Goal: Task Accomplishment & Management: Manage account settings

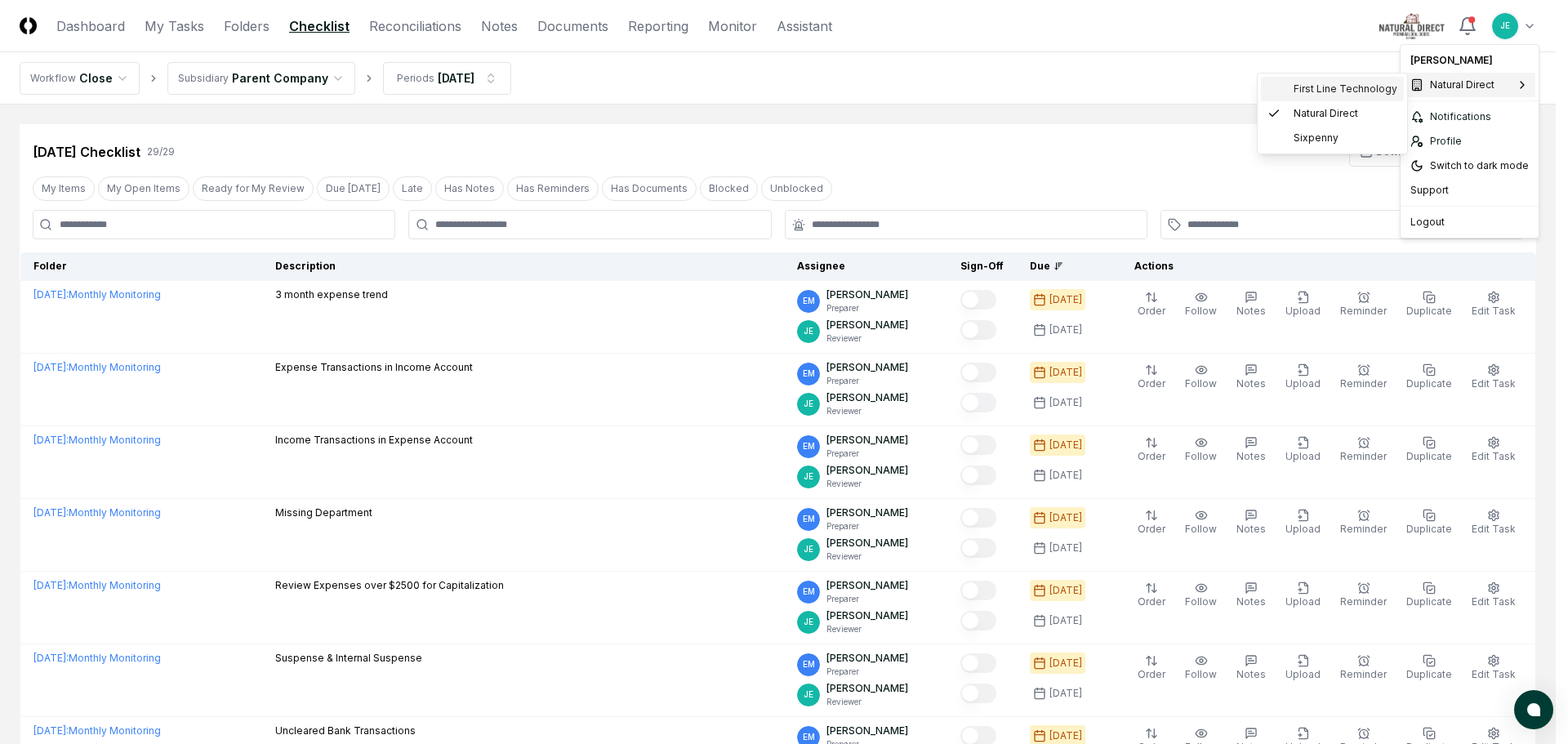
click at [1331, 78] on div "First Line Technology" at bounding box center [1332, 89] width 143 height 25
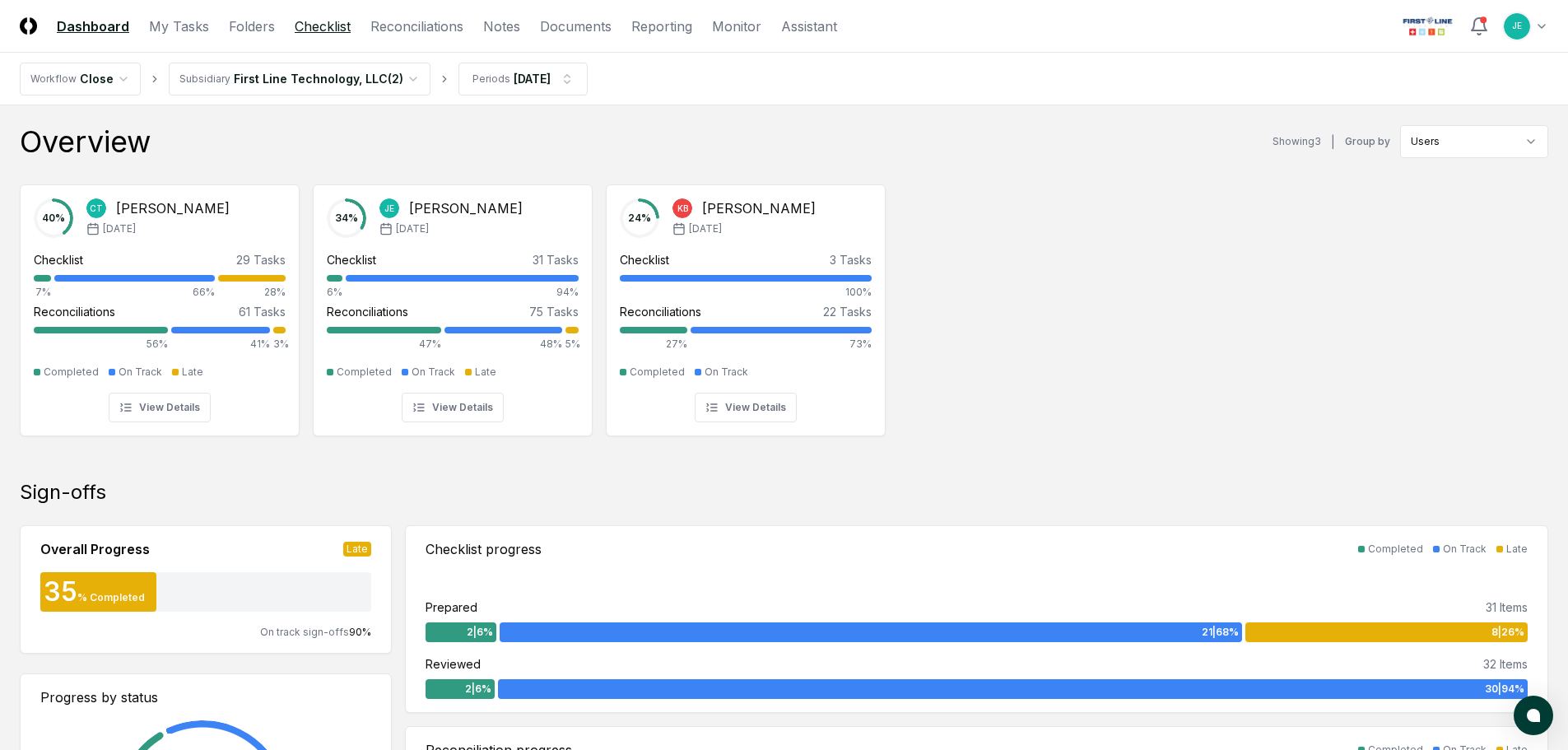
click at [316, 26] on link "Checklist" at bounding box center [322, 26] width 56 height 20
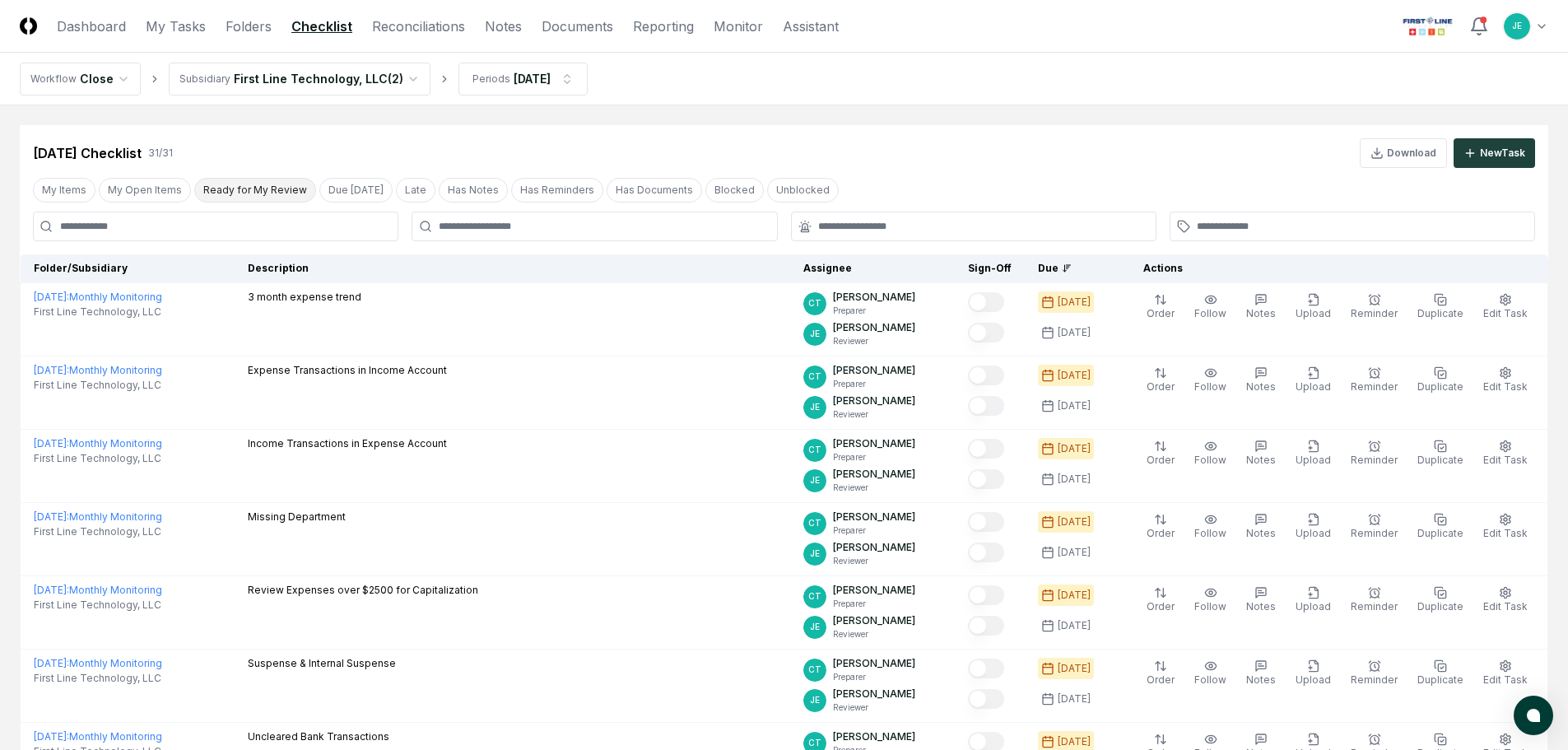
click at [260, 197] on button "Ready for My Review" at bounding box center [255, 190] width 122 height 25
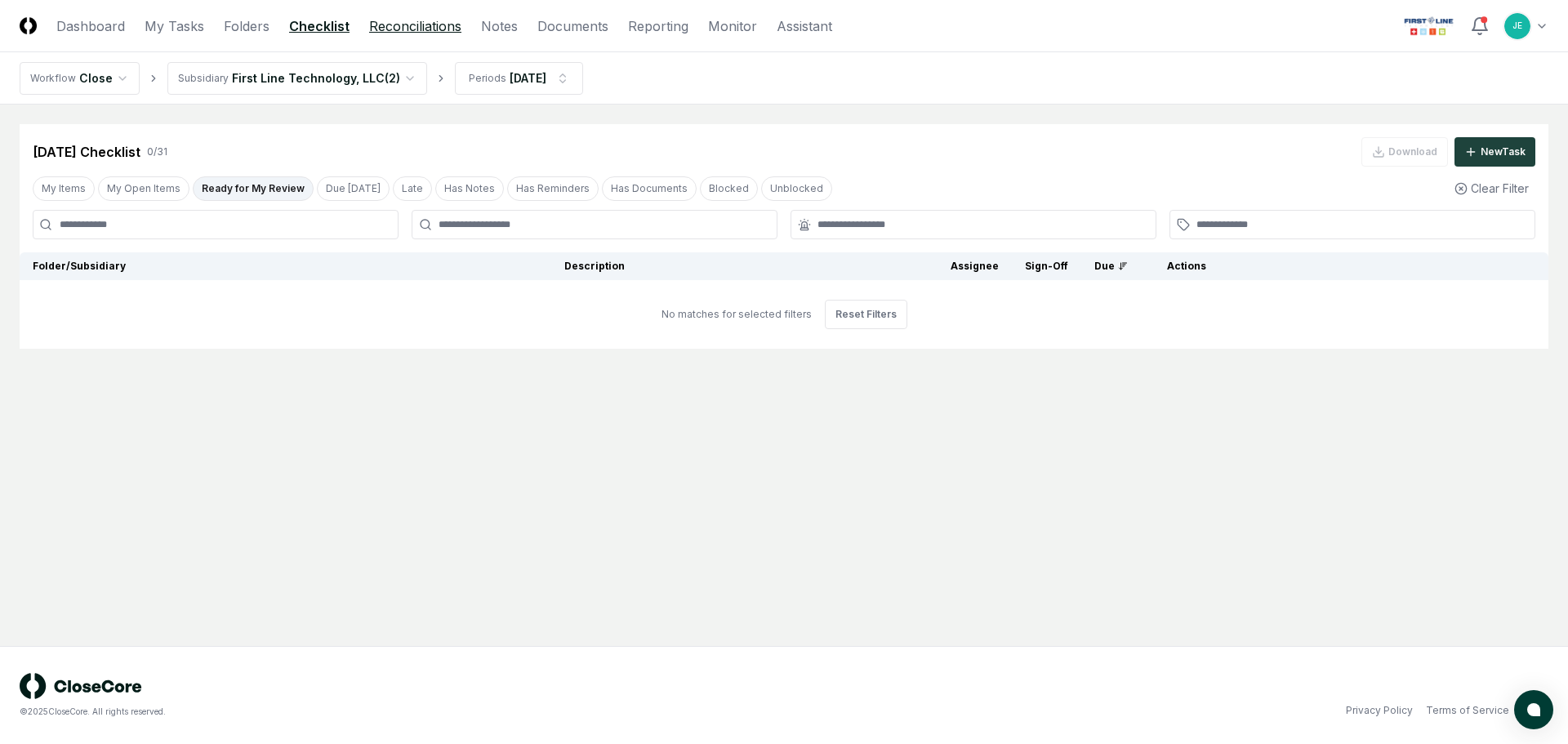
click at [425, 27] on link "Reconciliations" at bounding box center [415, 26] width 92 height 20
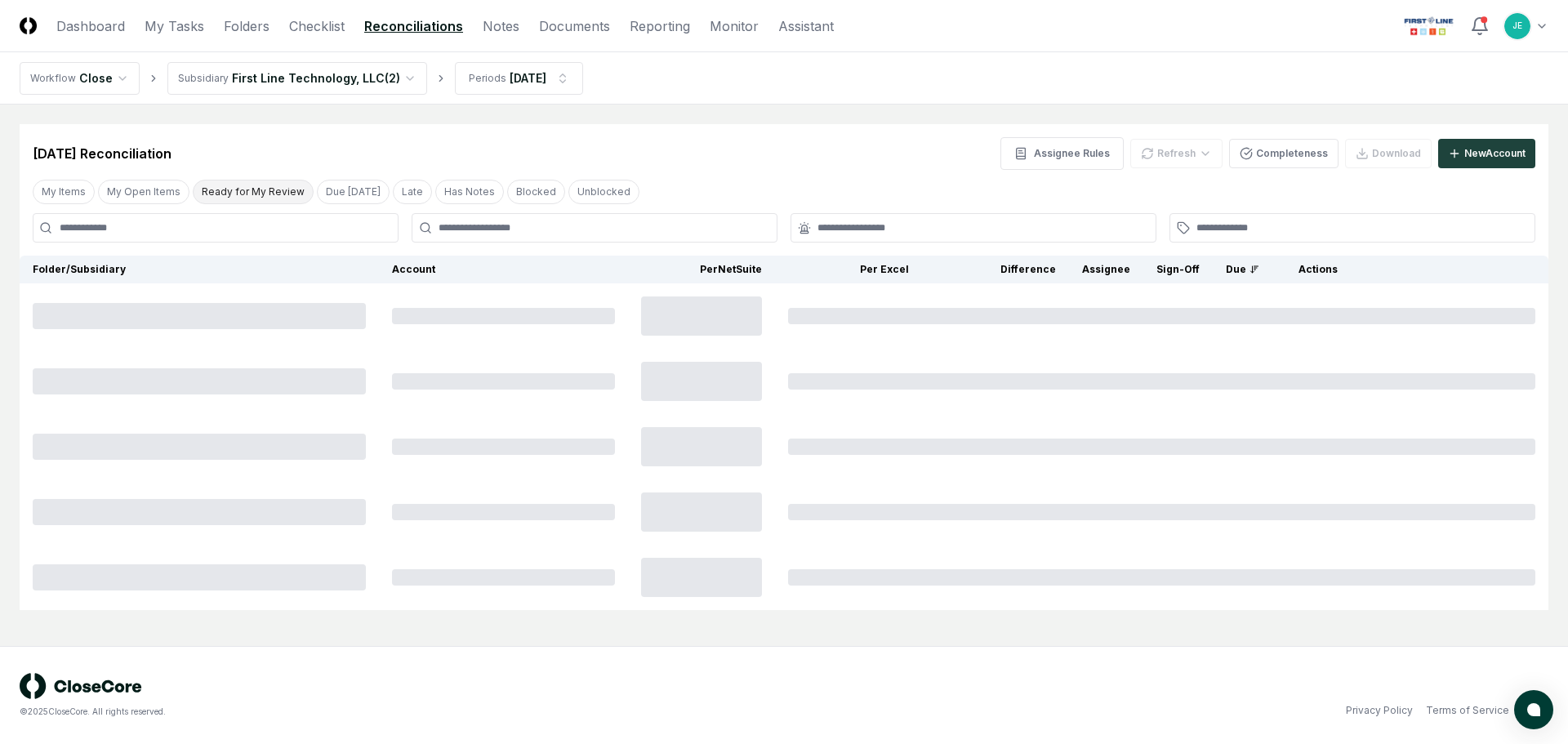
click at [237, 192] on button "Ready for My Review" at bounding box center [253, 192] width 121 height 25
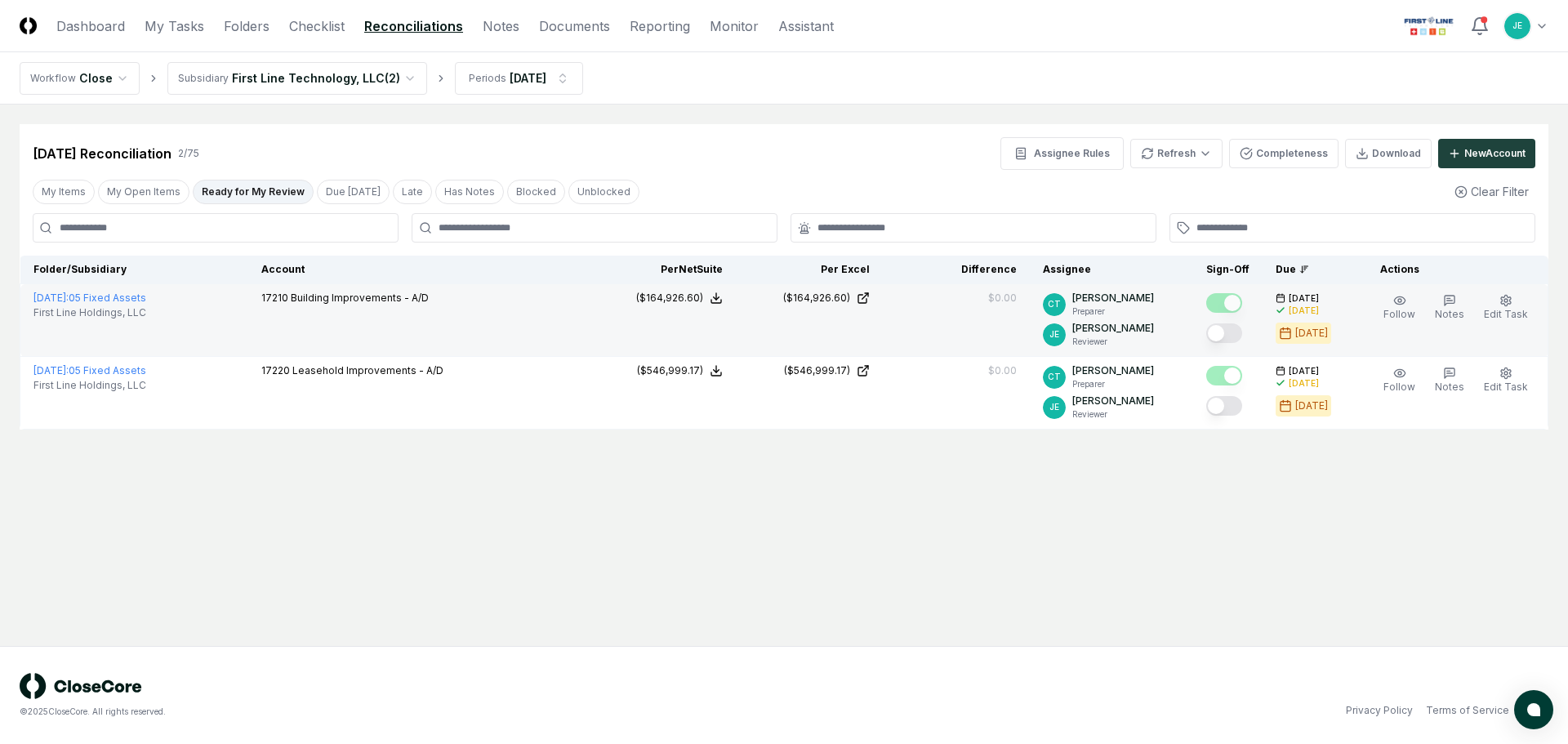
click at [1226, 331] on button "Mark complete" at bounding box center [1224, 333] width 36 height 20
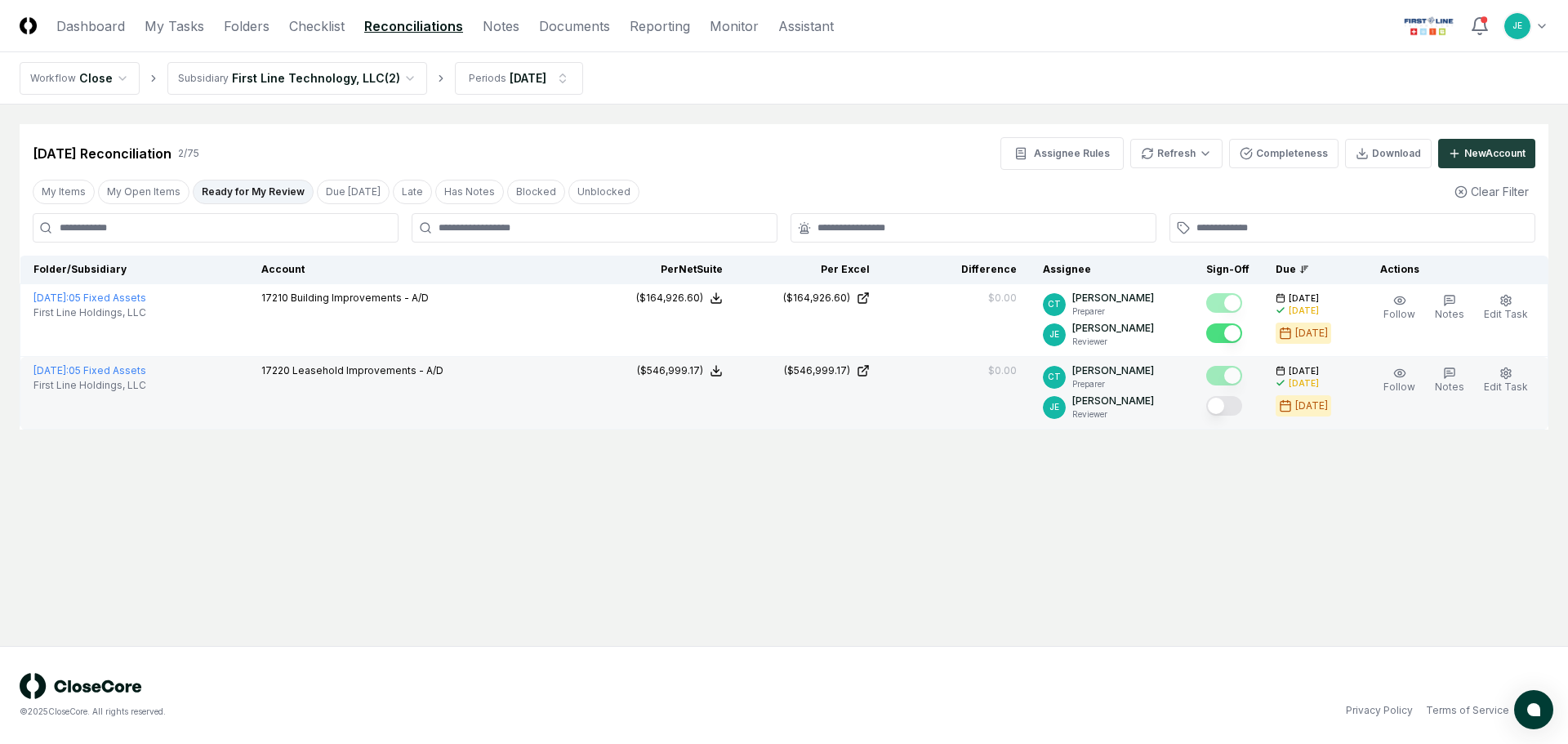
click at [1235, 401] on button "Mark complete" at bounding box center [1224, 405] width 36 height 20
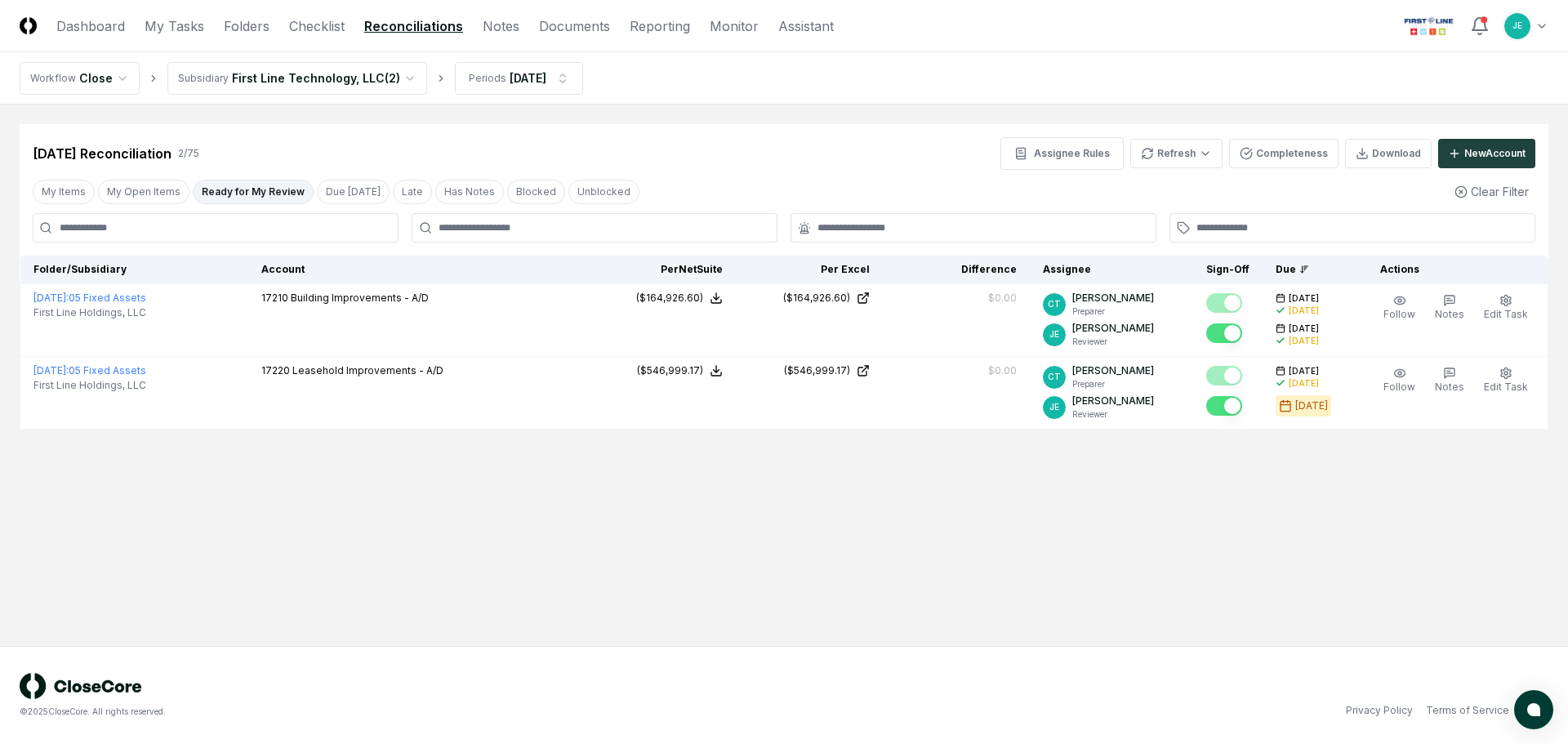
click at [1087, 500] on main "Cancel Reassign [DATE] Reconciliation 2 / 75 Assignee Rules Refresh Completenes…" at bounding box center [784, 375] width 1568 height 541
click at [742, 145] on div "[DATE] Reconciliation 2 / 75 Assignee Rules Refresh Completeness Download New A…" at bounding box center [783, 153] width 1502 height 32
click at [152, 202] on button "My Open Items" at bounding box center [143, 192] width 91 height 25
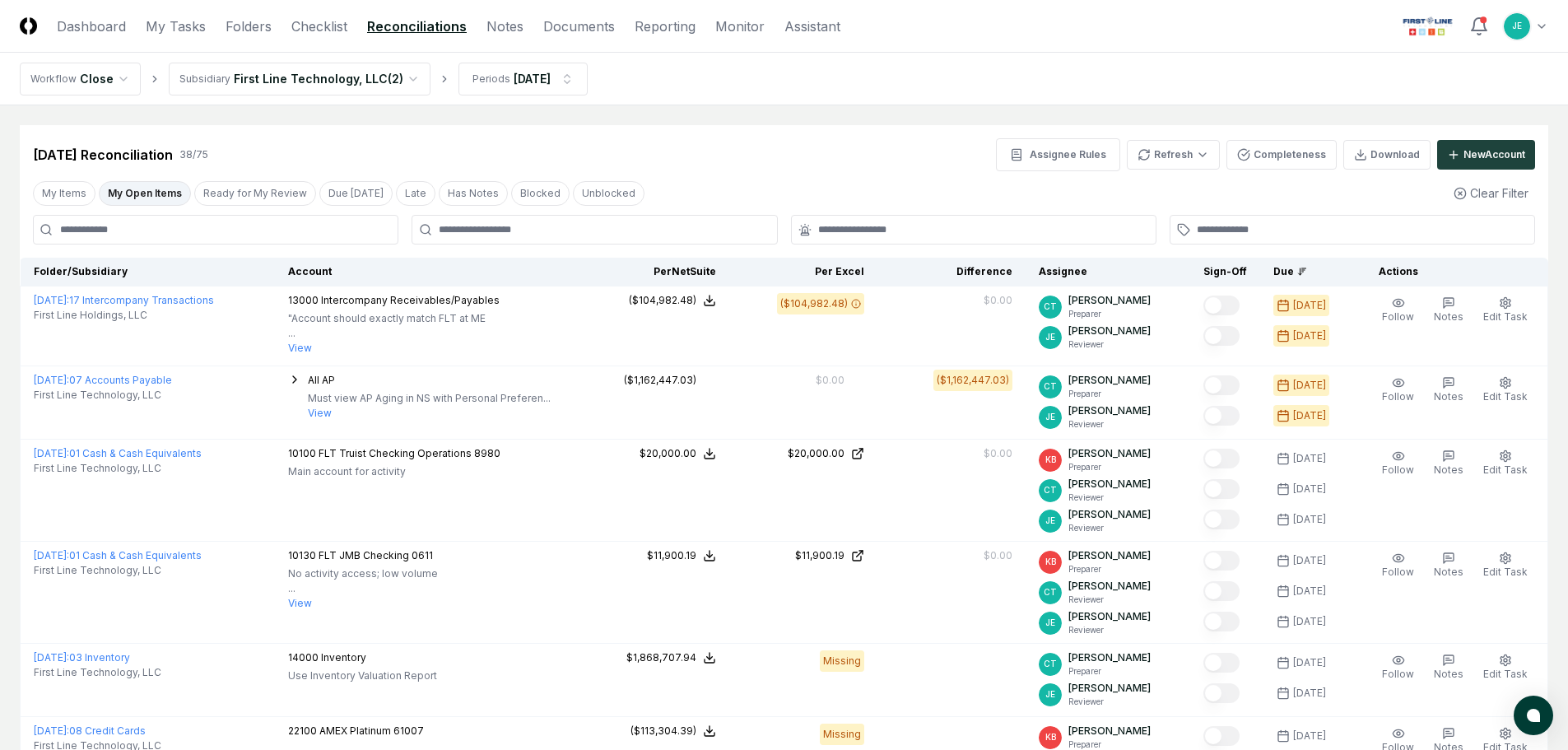
drag, startPoint x: 1047, startPoint y: 706, endPoint x: 962, endPoint y: 331, distance: 384.5
click at [941, 182] on div "My Items My Open Items Ready for My Review Due [DATE] Late Has Notes Blocked Un…" at bounding box center [784, 192] width 1529 height 30
